Goal: Task Accomplishment & Management: Use online tool/utility

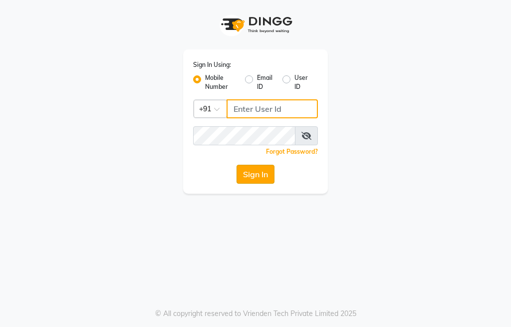
type input "9906242701"
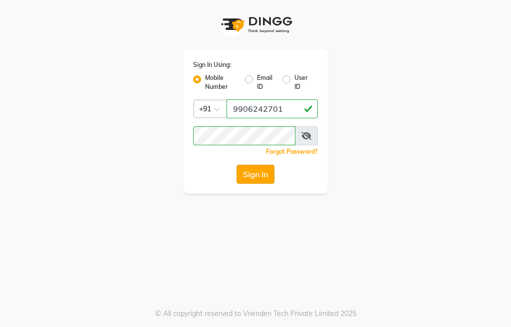
click at [259, 176] on button "Sign In" at bounding box center [256, 174] width 38 height 19
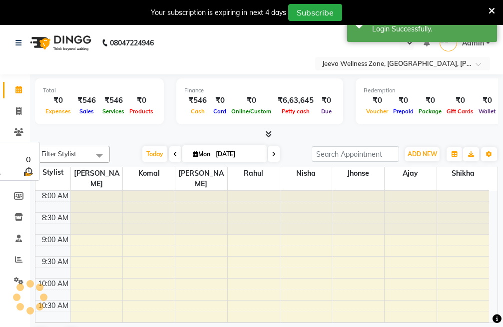
select select "en"
click at [18, 114] on icon at bounding box center [18, 110] width 5 height 7
select select "service"
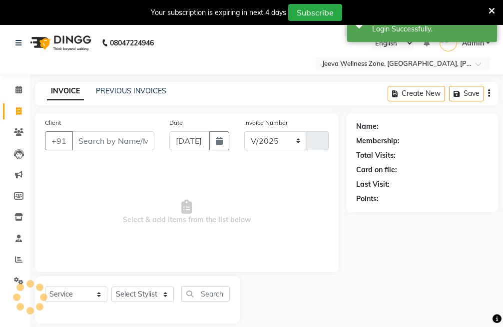
select select "6899"
type input "0497"
click at [113, 143] on input "Client" at bounding box center [113, 140] width 82 height 19
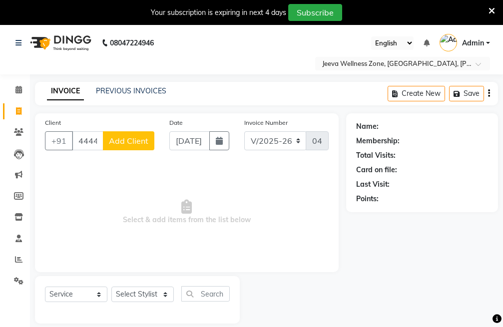
type input "4444698054"
click at [135, 142] on span "Add Client" at bounding box center [128, 141] width 39 height 10
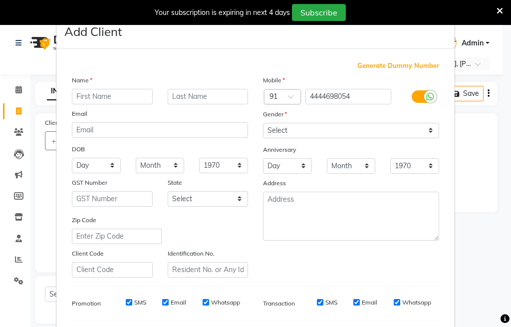
click at [97, 96] on input "text" at bounding box center [112, 96] width 81 height 15
type input "e"
click at [499, 5] on span at bounding box center [500, 10] width 6 height 11
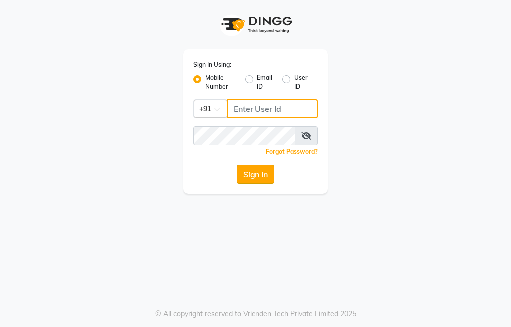
type input "9906242701"
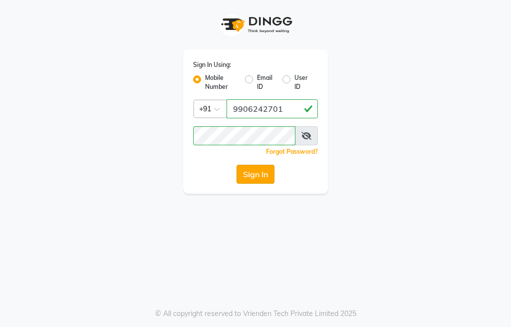
click at [258, 179] on button "Sign In" at bounding box center [256, 174] width 38 height 19
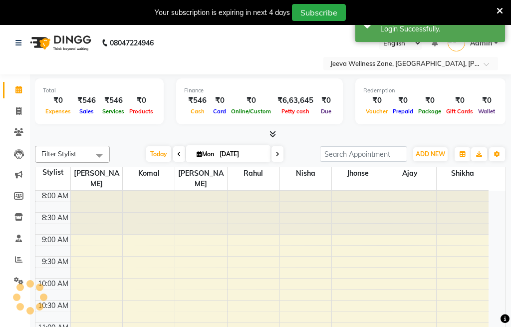
select select "en"
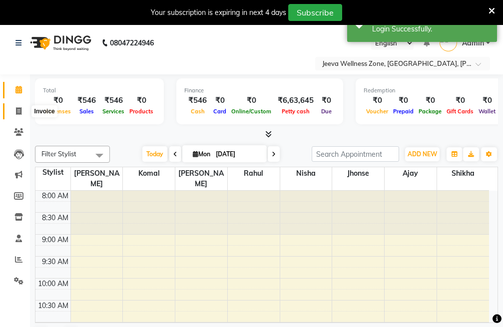
click at [19, 114] on icon at bounding box center [18, 110] width 5 height 7
select select "service"
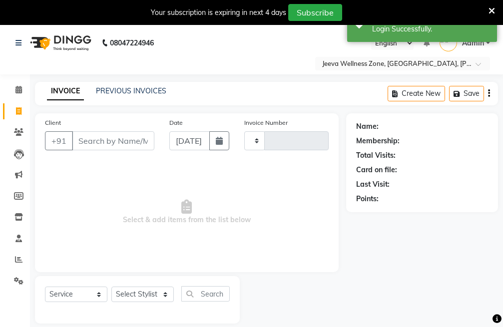
type input "0497"
select select "6899"
click at [108, 149] on input "Client" at bounding box center [113, 140] width 82 height 19
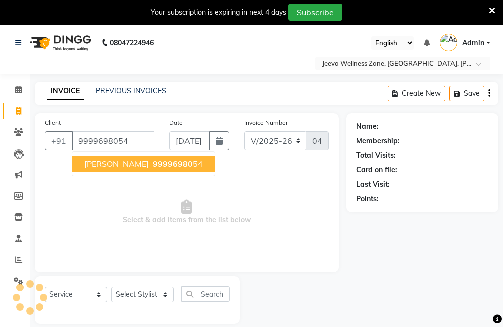
type input "9999698054"
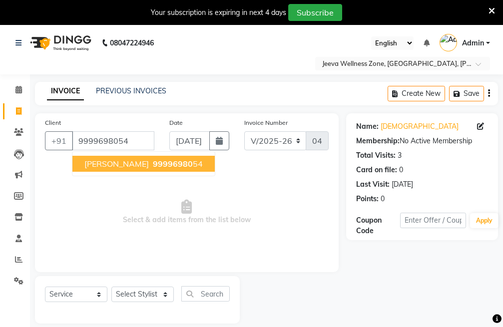
click at [153, 168] on ngb-highlight "99996980 54" at bounding box center [177, 164] width 52 height 10
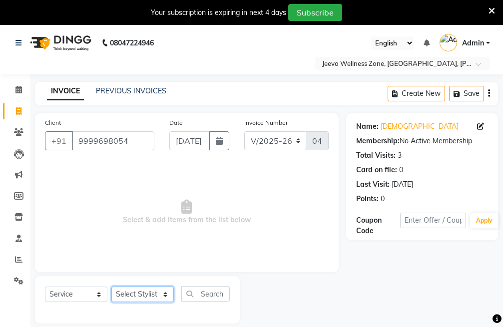
click at [122, 298] on select "Select Stylist Ajay [PERSON_NAME] [PERSON_NAME] [PERSON_NAME]" at bounding box center [142, 293] width 62 height 15
select select "69957"
click at [111, 286] on select "Select Stylist Ajay [PERSON_NAME] [PERSON_NAME] [PERSON_NAME]" at bounding box center [142, 293] width 62 height 15
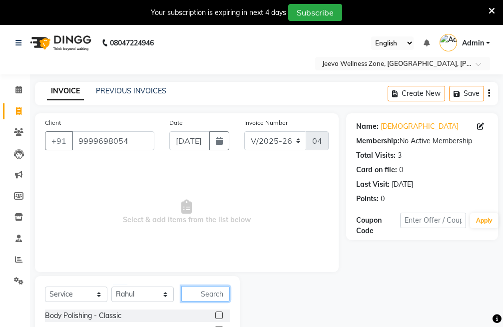
click at [191, 293] on input "text" at bounding box center [205, 293] width 48 height 15
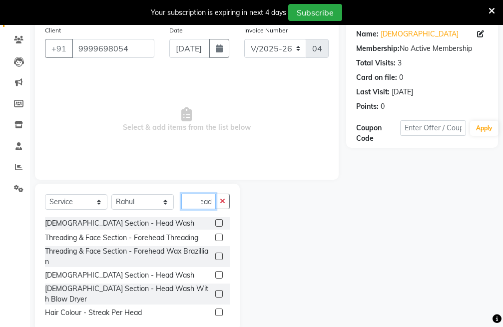
scroll to position [100, 0]
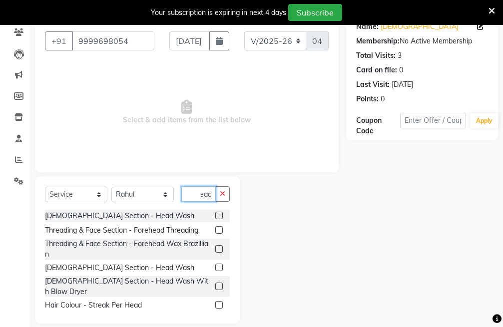
click at [215, 195] on input "head" at bounding box center [198, 193] width 34 height 15
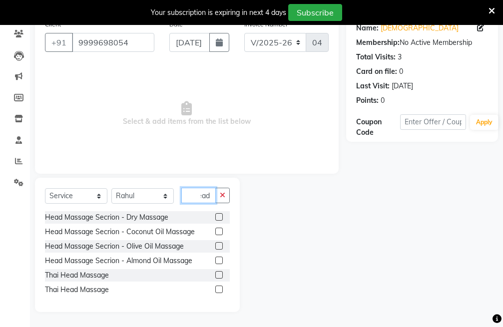
scroll to position [98, 0]
type input "head m"
click at [217, 245] on label at bounding box center [218, 245] width 7 height 7
click at [217, 245] on input "checkbox" at bounding box center [218, 246] width 6 height 6
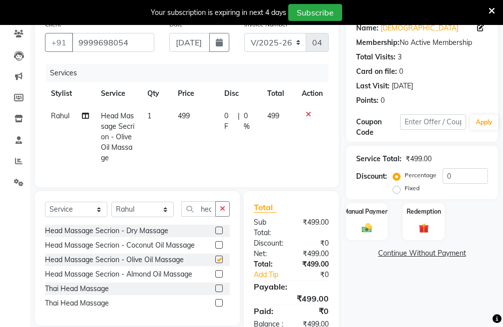
checkbox input "false"
click at [366, 209] on label "Manual Payment" at bounding box center [367, 210] width 50 height 9
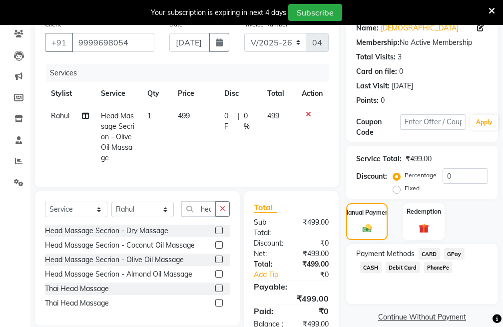
click at [460, 254] on span "GPay" at bounding box center [454, 253] width 20 height 11
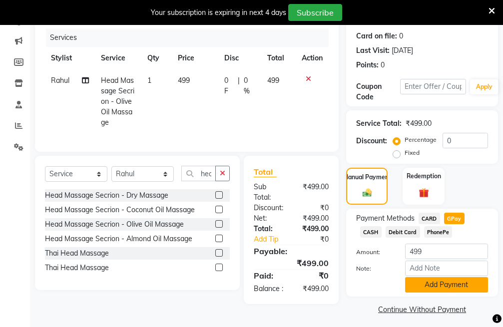
scroll to position [145, 0]
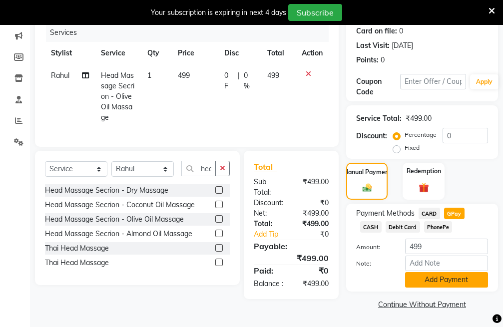
click at [448, 274] on button "Add Payment" at bounding box center [446, 279] width 83 height 15
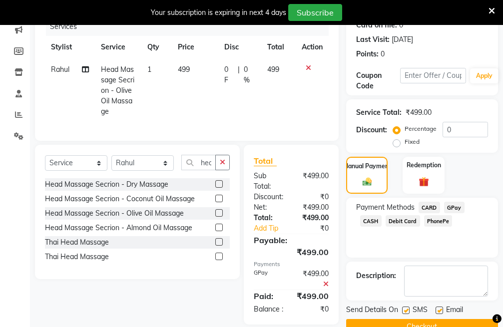
scroll to position [176, 0]
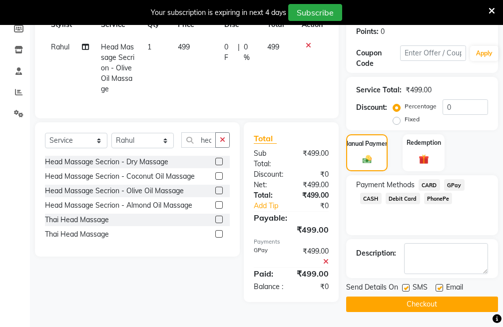
click at [441, 298] on button "Checkout" at bounding box center [422, 303] width 152 height 15
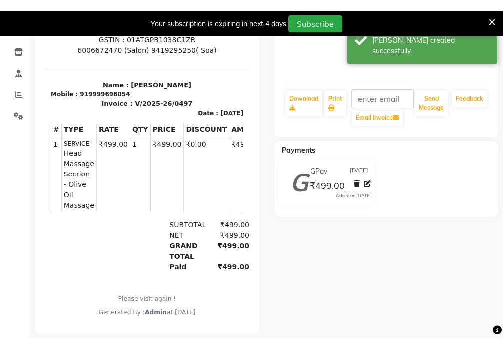
scroll to position [173, 0]
